Goal: Transaction & Acquisition: Purchase product/service

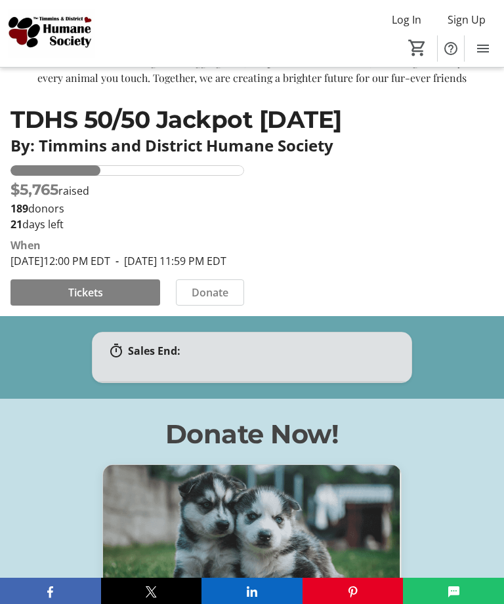
scroll to position [289, 0]
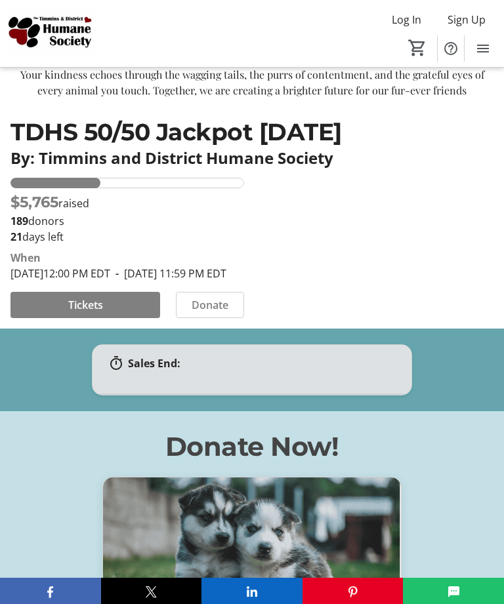
click at [80, 313] on span "Tickets" at bounding box center [85, 305] width 35 height 16
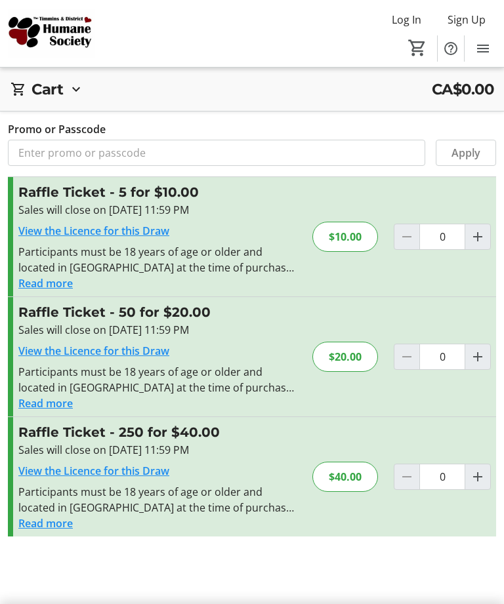
click at [479, 354] on mat-icon "Increment by one" at bounding box center [478, 357] width 16 height 16
type input "1"
click at [476, 476] on mat-icon "Increment by one" at bounding box center [478, 477] width 16 height 16
type input "1"
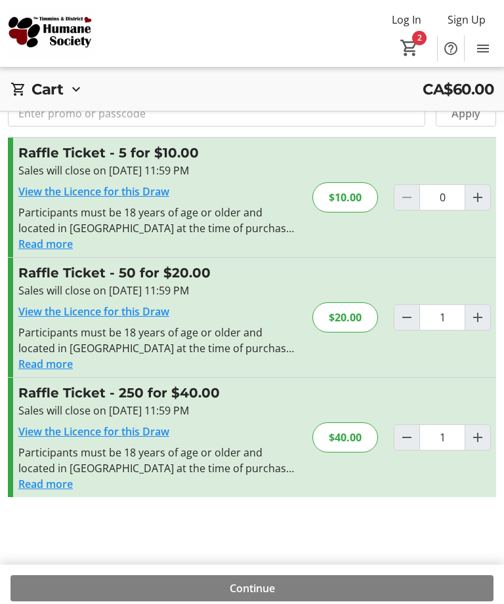
scroll to position [47, 0]
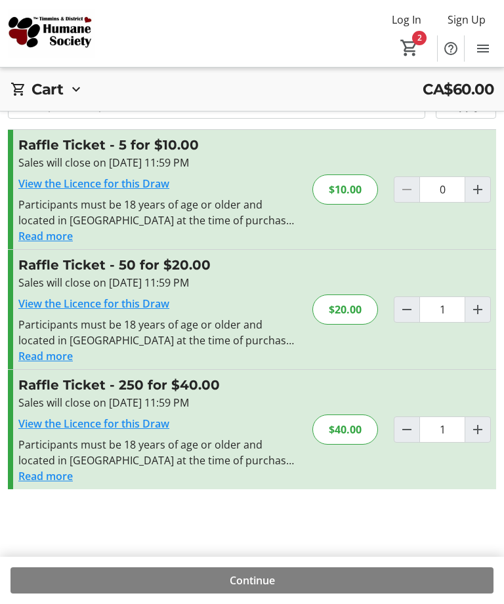
click at [291, 596] on span at bounding box center [251, 580] width 483 height 31
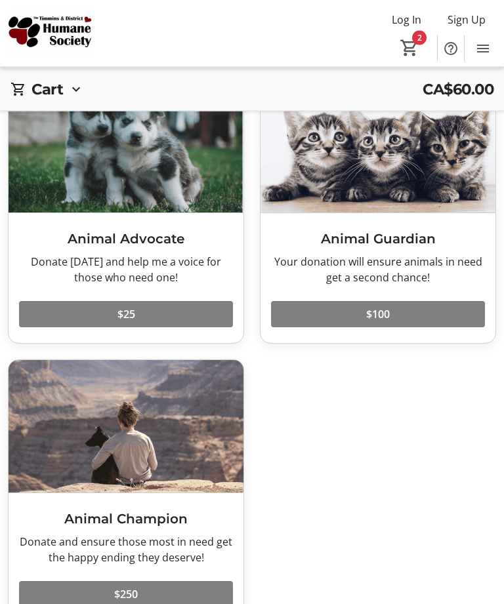
scroll to position [120, 0]
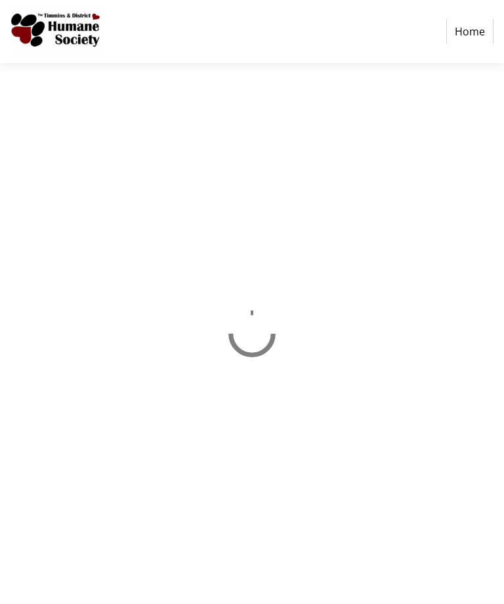
select select "CA"
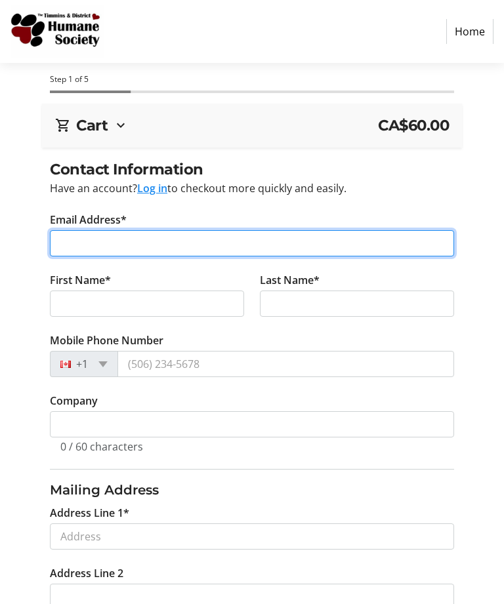
click at [106, 252] on input "Email Address*" at bounding box center [252, 243] width 404 height 26
click at [88, 240] on input "[EMAIL_ADDRESS][DOMAIN_NAME]" at bounding box center [252, 243] width 404 height 26
type input "[EMAIL_ADDRESS][DOMAIN_NAME]"
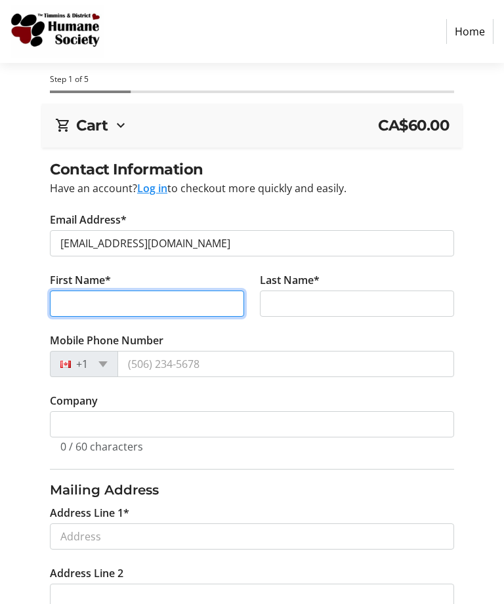
click at [206, 304] on input "First Name*" at bounding box center [147, 304] width 194 height 26
type input "[PERSON_NAME]"
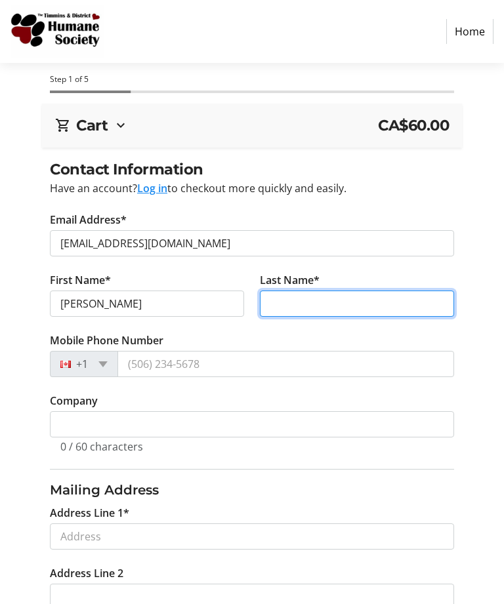
click at [370, 301] on input "Last Name*" at bounding box center [357, 304] width 194 height 26
type input "[PERSON_NAME]"
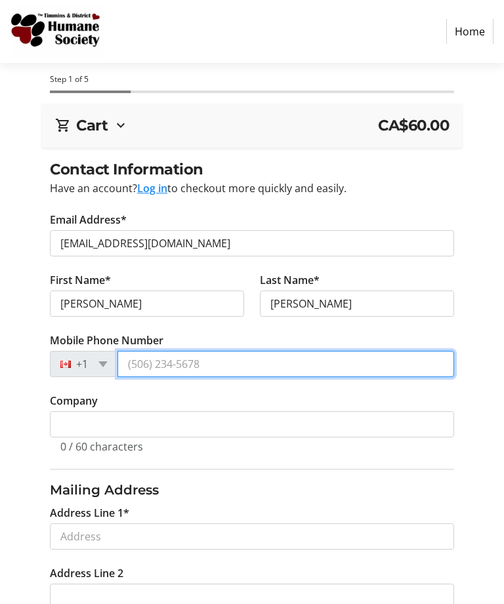
click at [202, 359] on tr-form-field "Mobile Phone Number +1" at bounding box center [252, 363] width 404 height 60
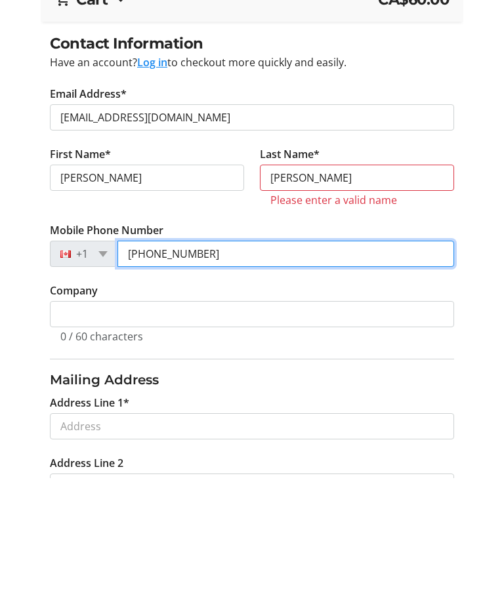
type input "[PHONE_NUMBER]"
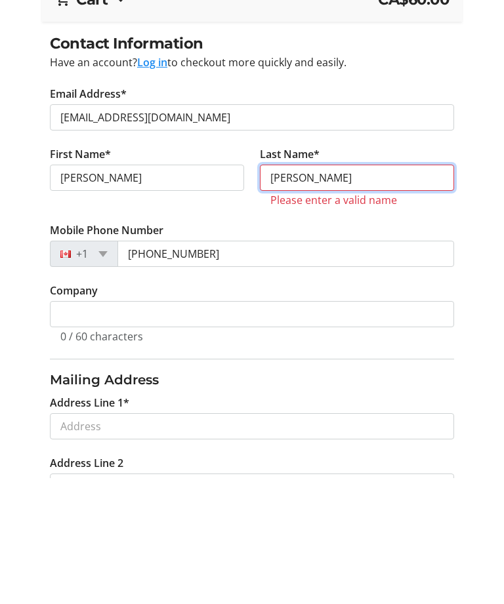
click at [283, 291] on input "[PERSON_NAME]" at bounding box center [357, 304] width 194 height 26
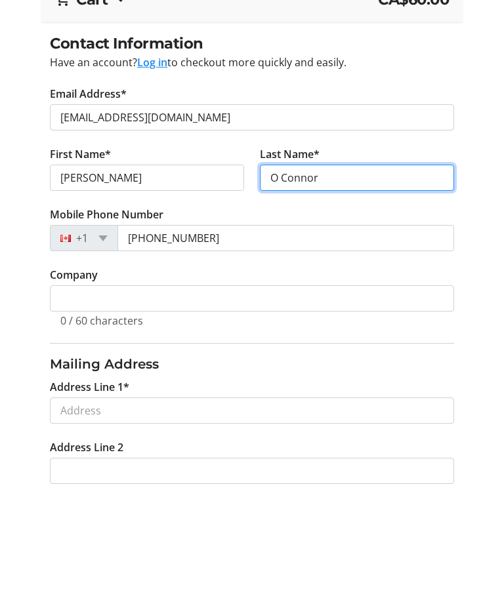
scroll to position [39, 0]
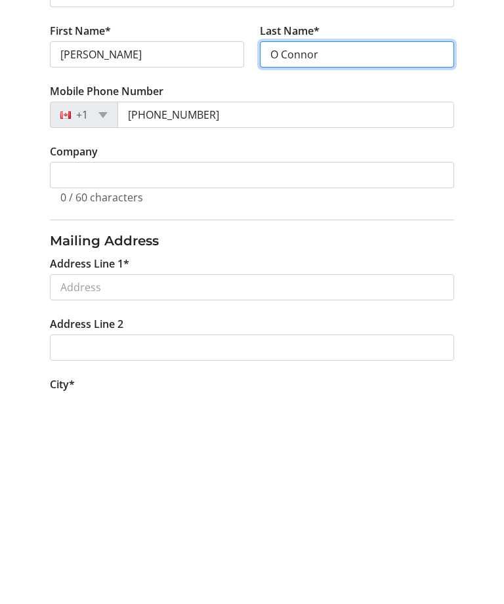
type input "O Connor"
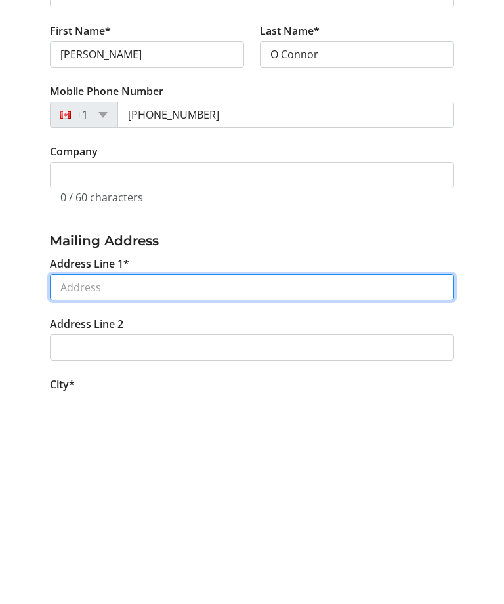
click at [187, 484] on input "Address Line 1*" at bounding box center [252, 497] width 404 height 26
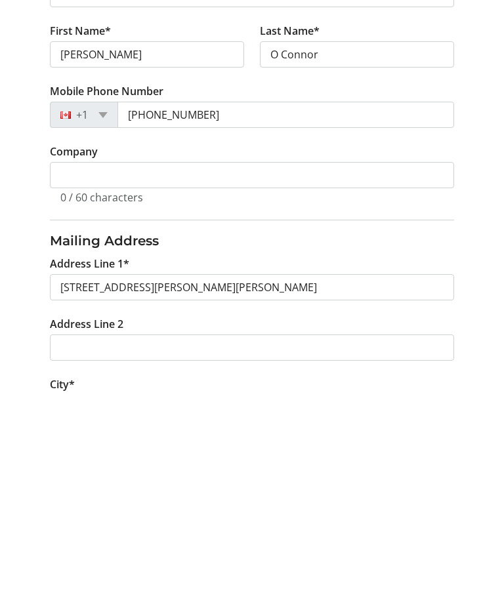
scroll to position [249, 0]
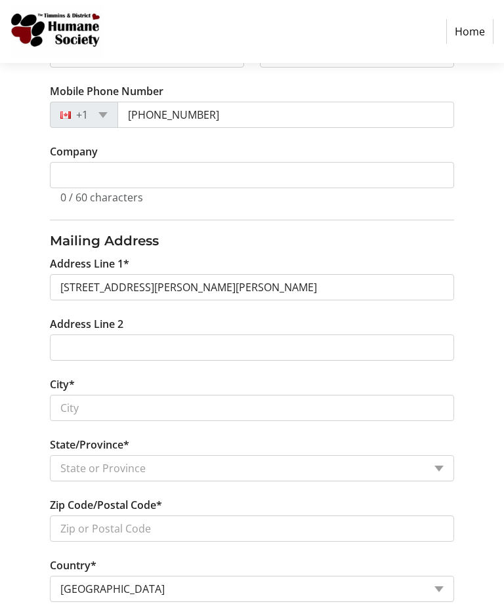
type input "[STREET_ADDRESS][PERSON_NAME]"
type input "Timmins"
select select "ON"
type input "P4P 1G7"
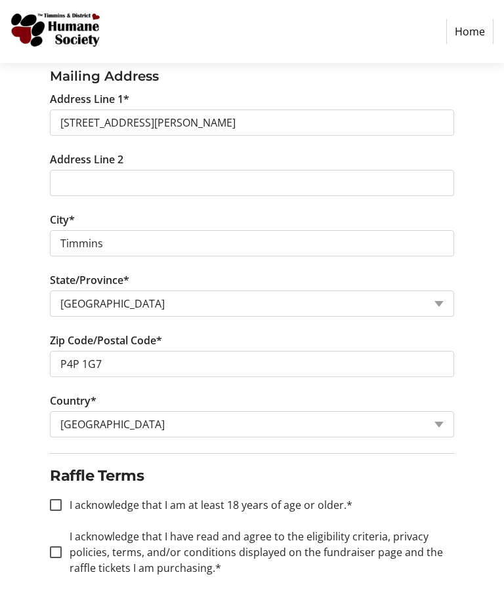
scroll to position [434, 0]
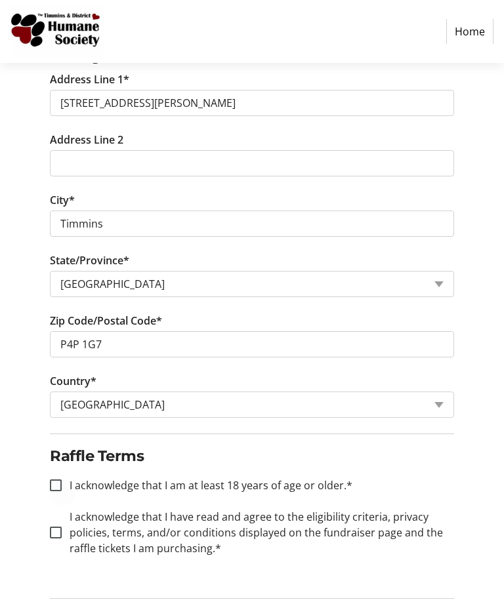
click at [52, 479] on div at bounding box center [55, 485] width 31 height 31
checkbox input "true"
click at [56, 535] on input "I acknowledge that I have read and agree to the eligibility criteria, privacy p…" at bounding box center [56, 533] width 12 height 12
checkbox input "true"
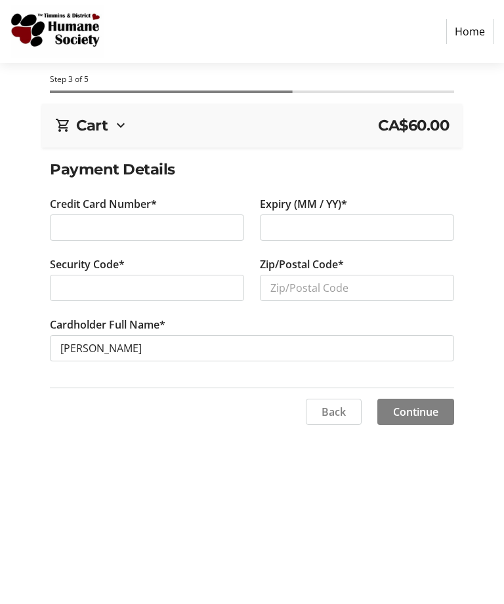
click at [317, 239] on div at bounding box center [357, 227] width 194 height 26
click at [335, 285] on input "Zip/Postal Code*" at bounding box center [357, 288] width 194 height 26
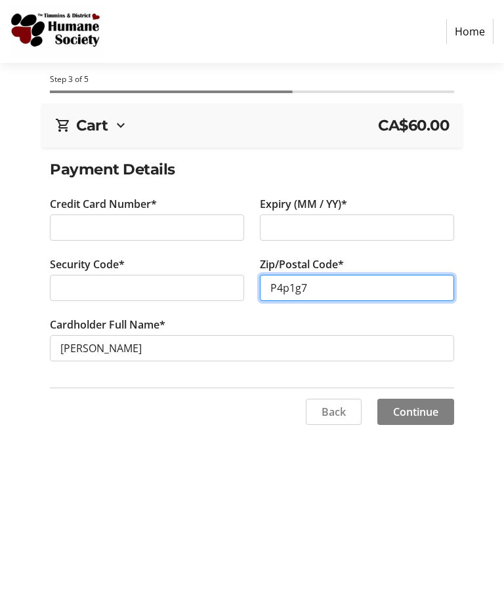
type input "P4p1g7"
click at [434, 415] on span "Continue" at bounding box center [415, 412] width 45 height 16
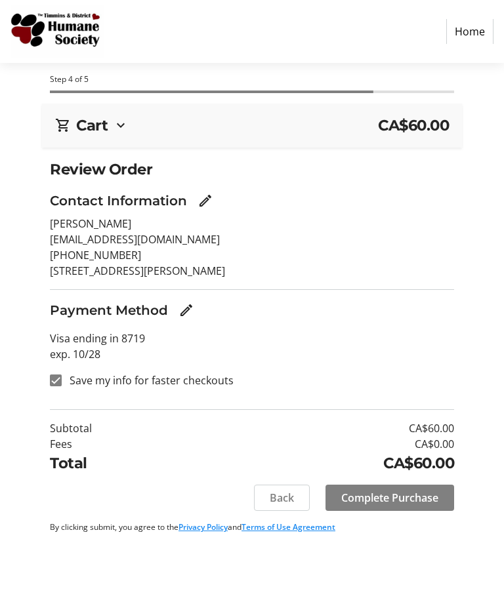
click at [57, 378] on input "Save my info for faster checkouts" at bounding box center [56, 381] width 12 height 12
checkbox input "false"
click at [428, 499] on span "Complete Purchase" at bounding box center [389, 498] width 97 height 16
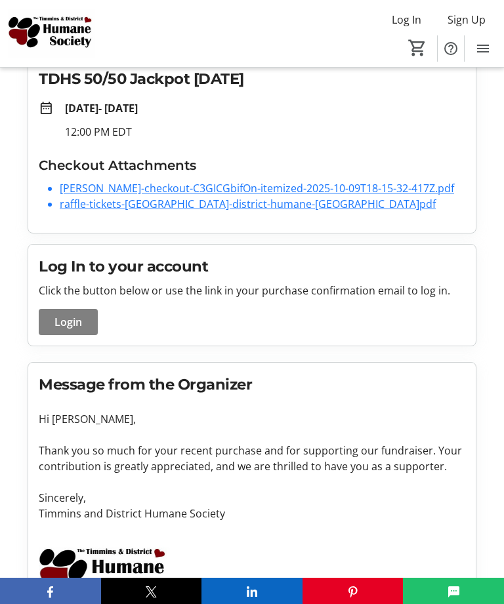
scroll to position [187, 0]
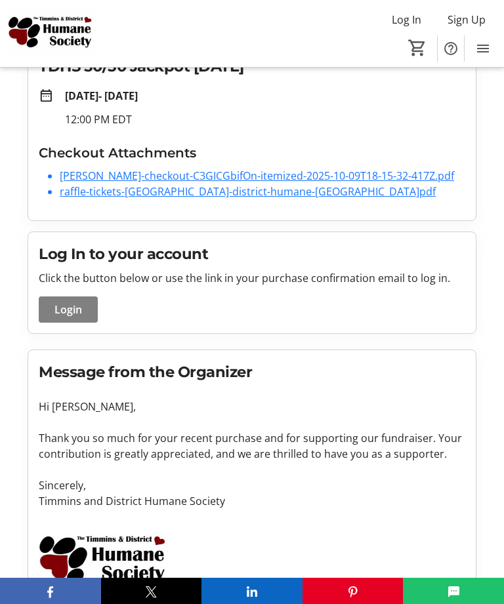
click at [483, 51] on mat-icon "Menu" at bounding box center [483, 49] width 16 height 16
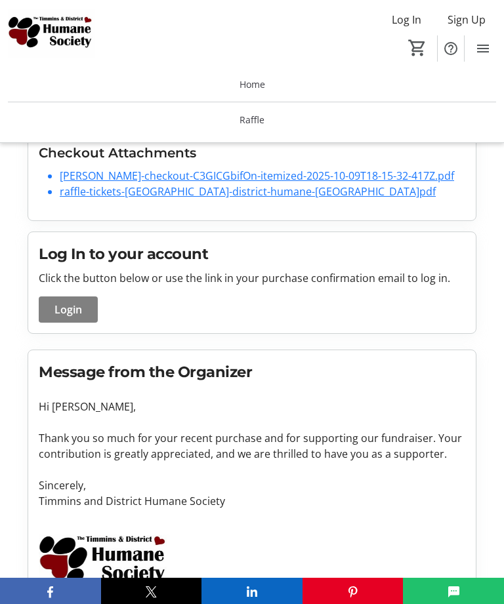
click at [248, 86] on span "Home" at bounding box center [252, 84] width 26 height 14
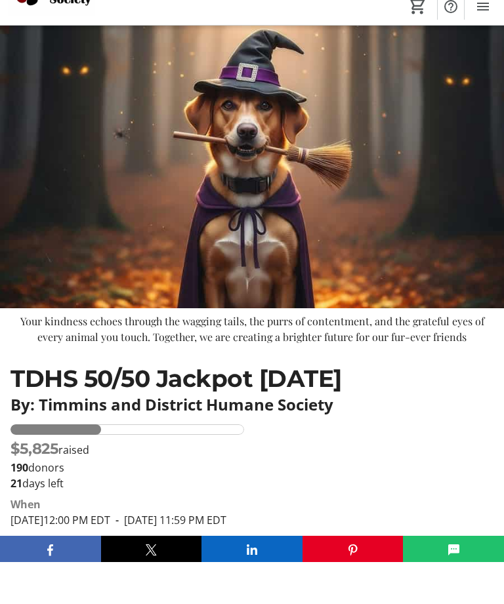
scroll to position [42, 0]
